Goal: Information Seeking & Learning: Check status

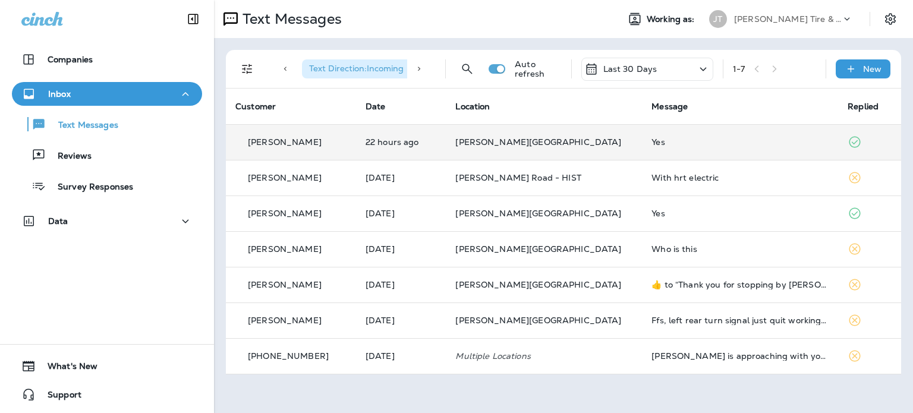
click at [546, 159] on td "[PERSON_NAME][GEOGRAPHIC_DATA]" at bounding box center [544, 142] width 196 height 36
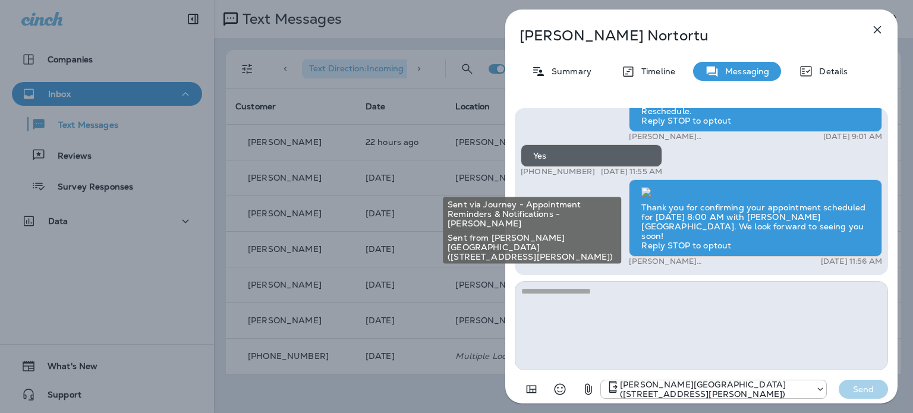
scroll to position [-59, 0]
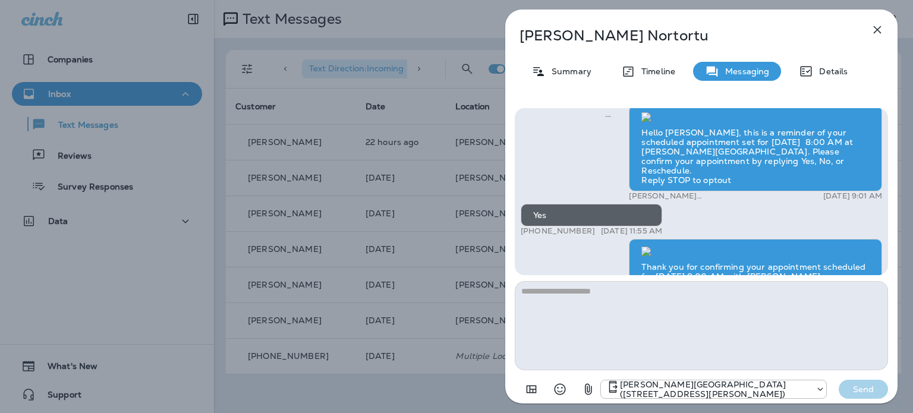
click at [874, 34] on icon "button" at bounding box center [878, 30] width 8 height 8
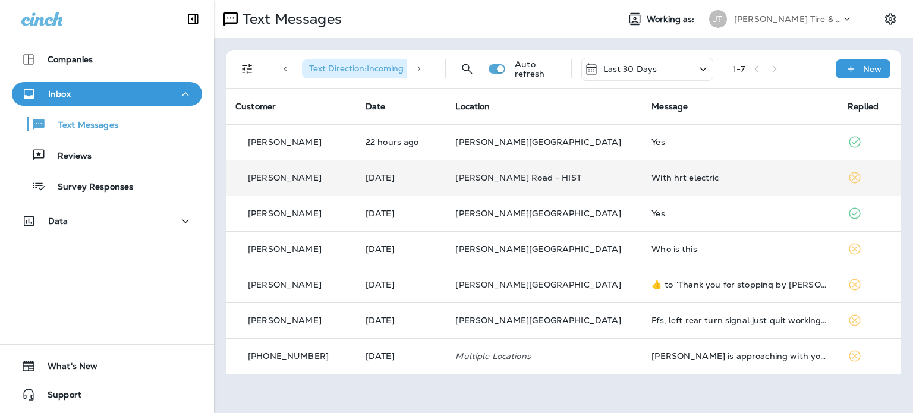
click at [616, 181] on td "[PERSON_NAME] Road - HIST" at bounding box center [544, 178] width 196 height 36
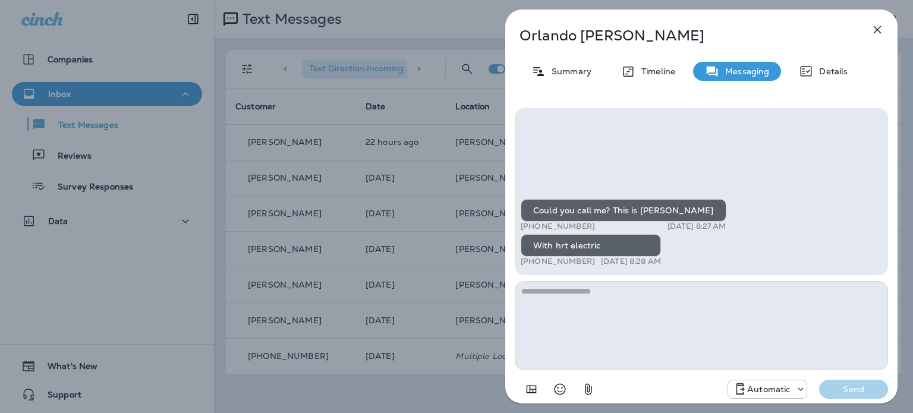
click at [873, 34] on icon "button" at bounding box center [878, 30] width 14 height 14
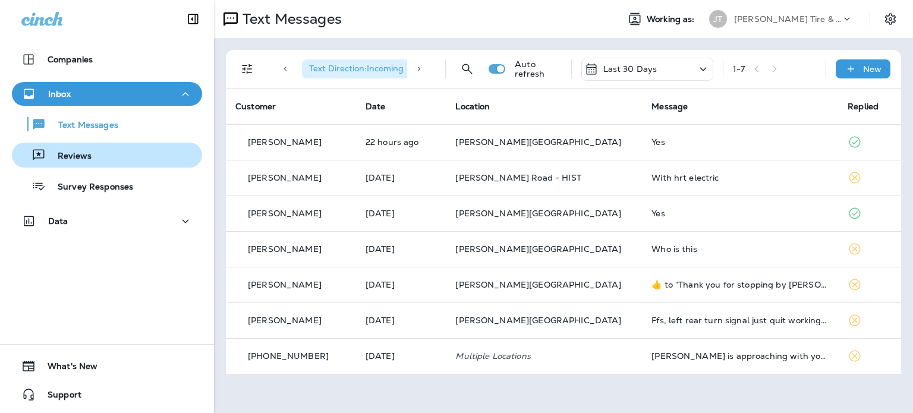
click at [105, 158] on div "Reviews" at bounding box center [107, 155] width 181 height 18
